Goal: Task Accomplishment & Management: Use online tool/utility

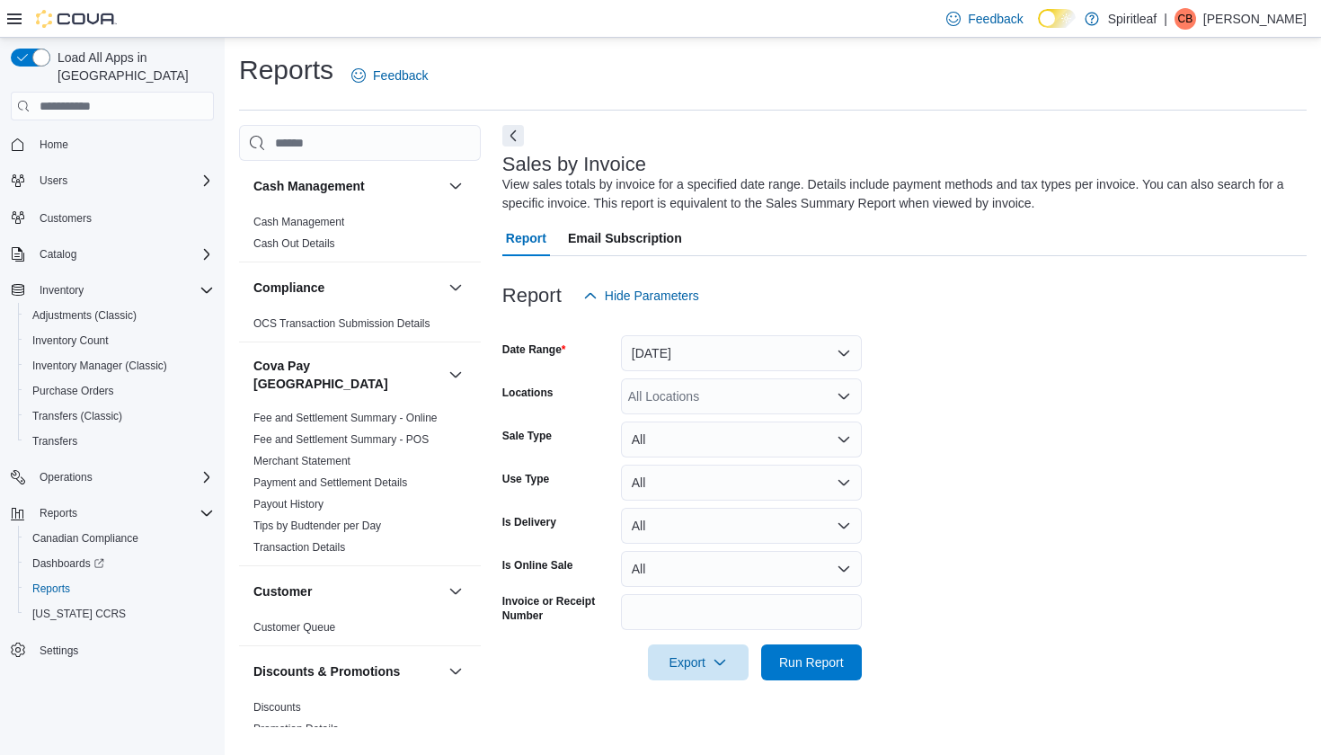
click at [754, 358] on button "[DATE]" at bounding box center [741, 353] width 241 height 36
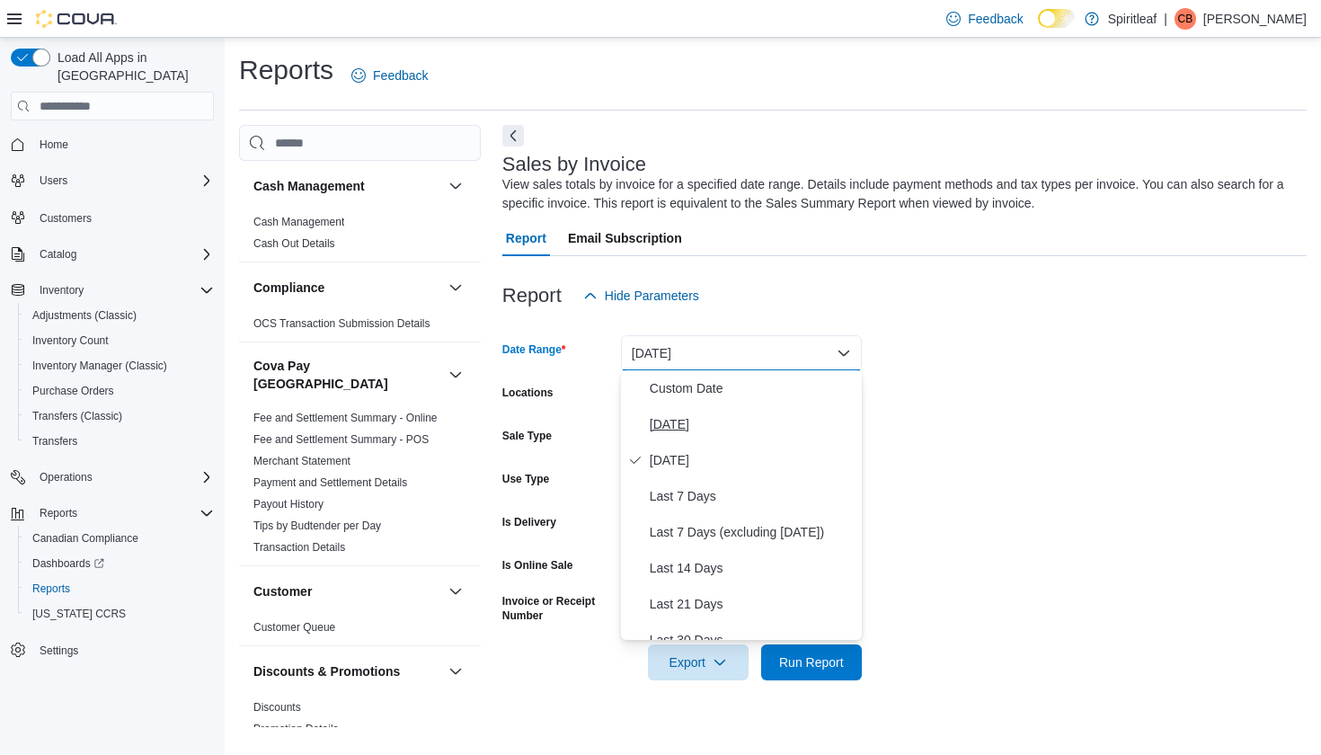
click at [721, 428] on span "[DATE]" at bounding box center [752, 424] width 205 height 22
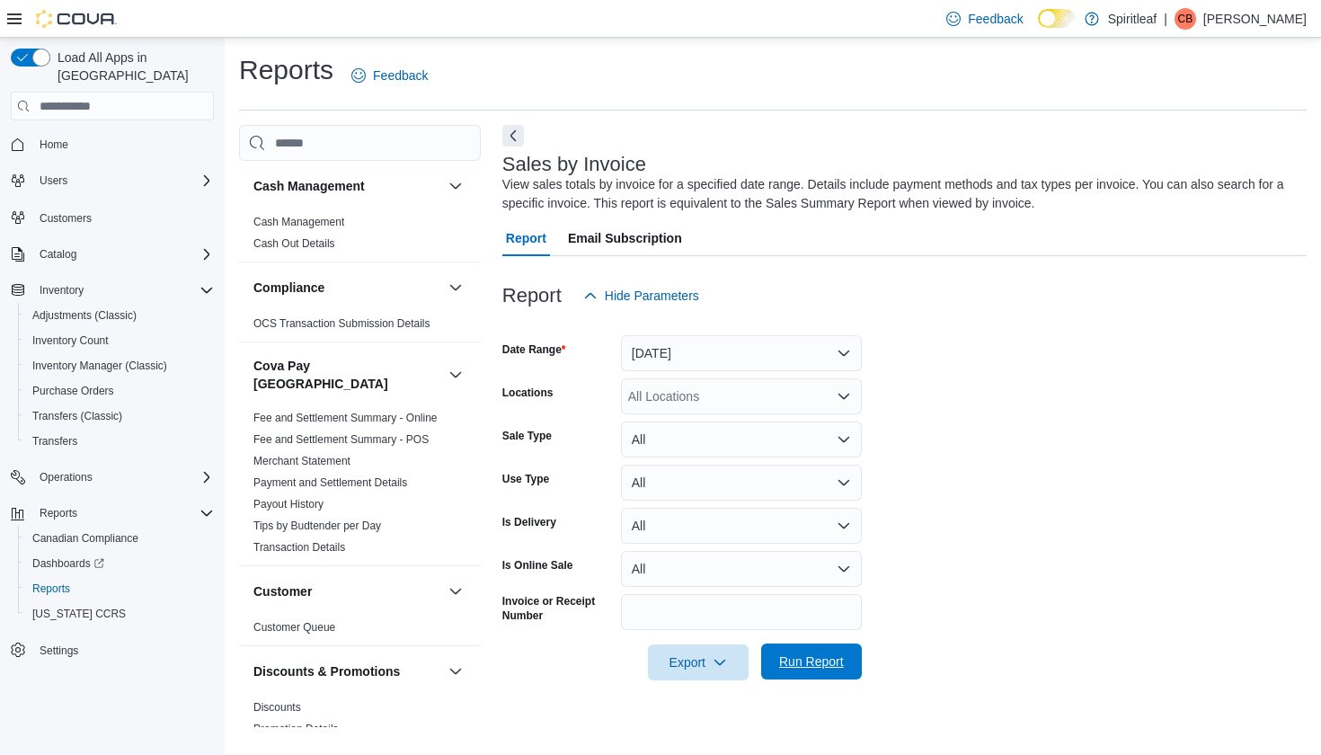
click at [817, 652] on span "Run Report" at bounding box center [811, 661] width 79 height 36
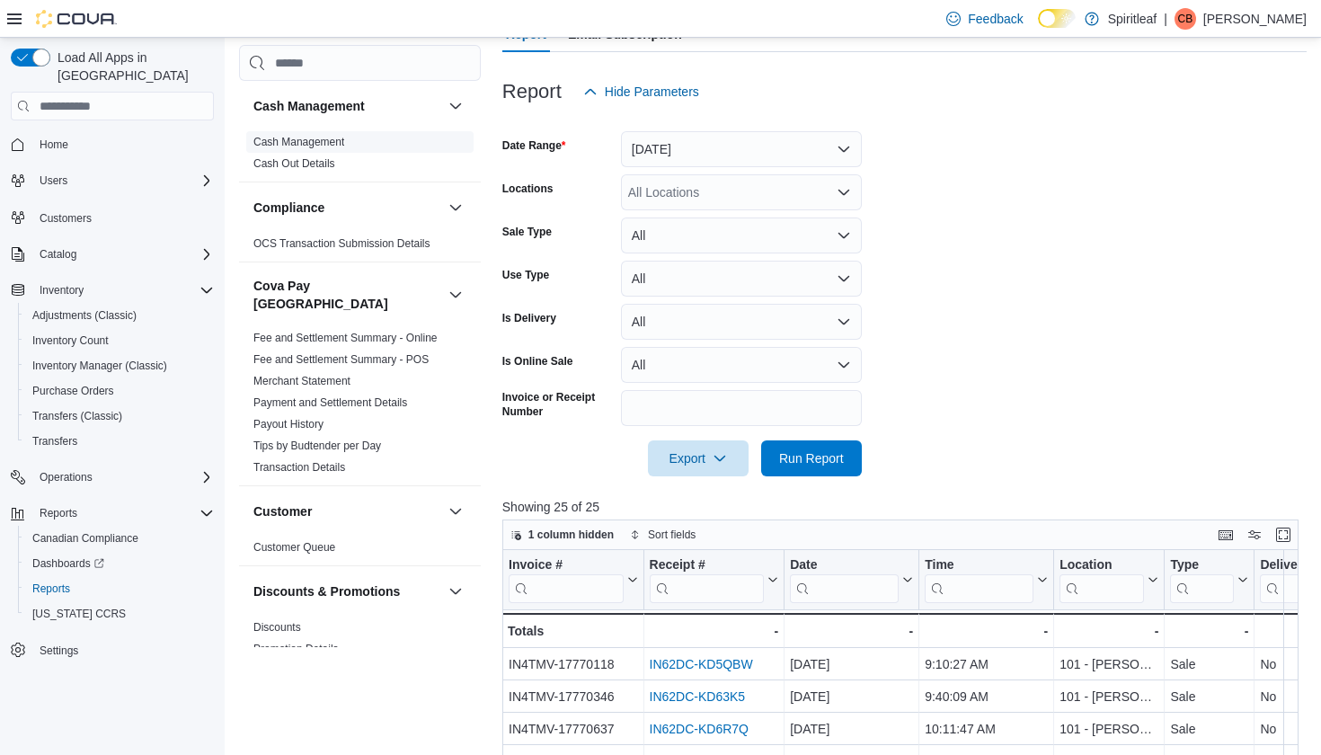
click at [317, 144] on link "Cash Management" at bounding box center [298, 142] width 91 height 13
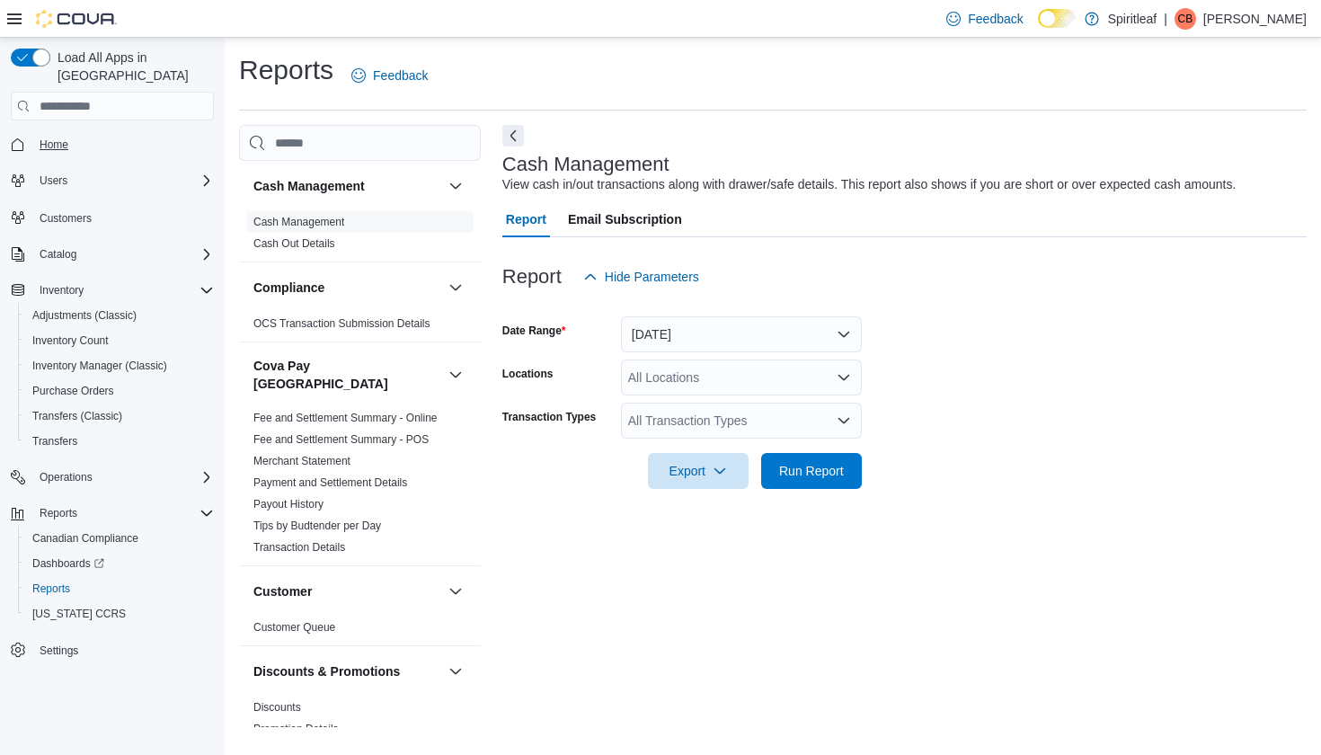
click at [43, 137] on span "Home" at bounding box center [54, 144] width 29 height 14
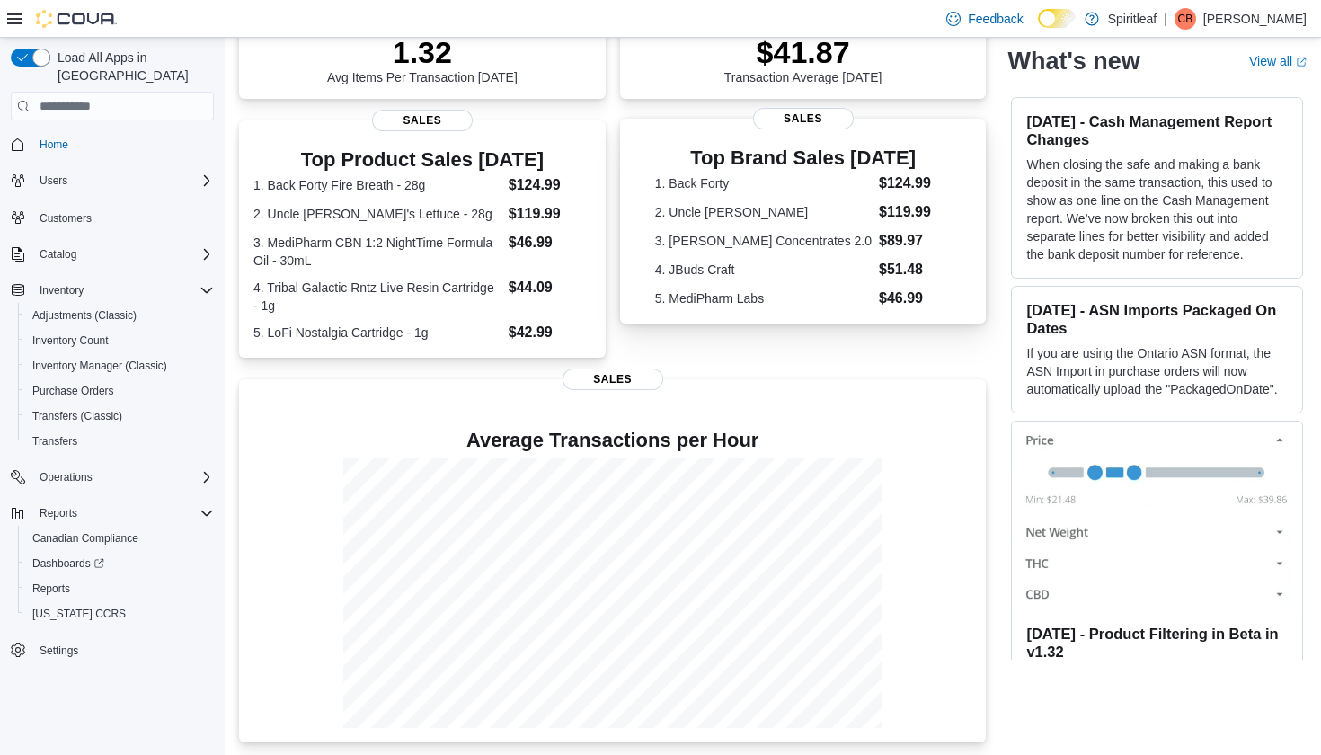
scroll to position [291, 0]
